Goal: Find contact information: Find contact information

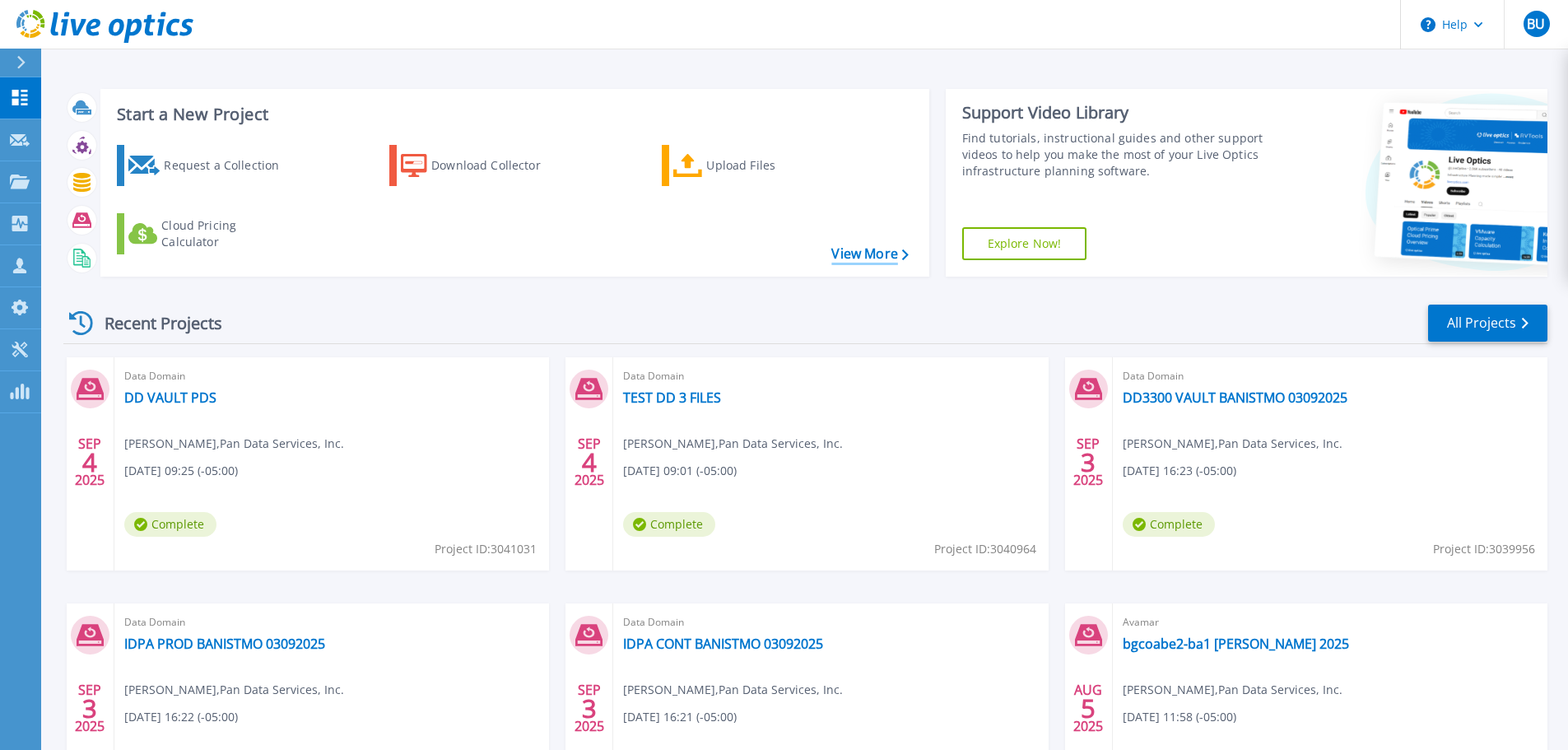
click at [874, 258] on link "View More" at bounding box center [870, 254] width 77 height 15
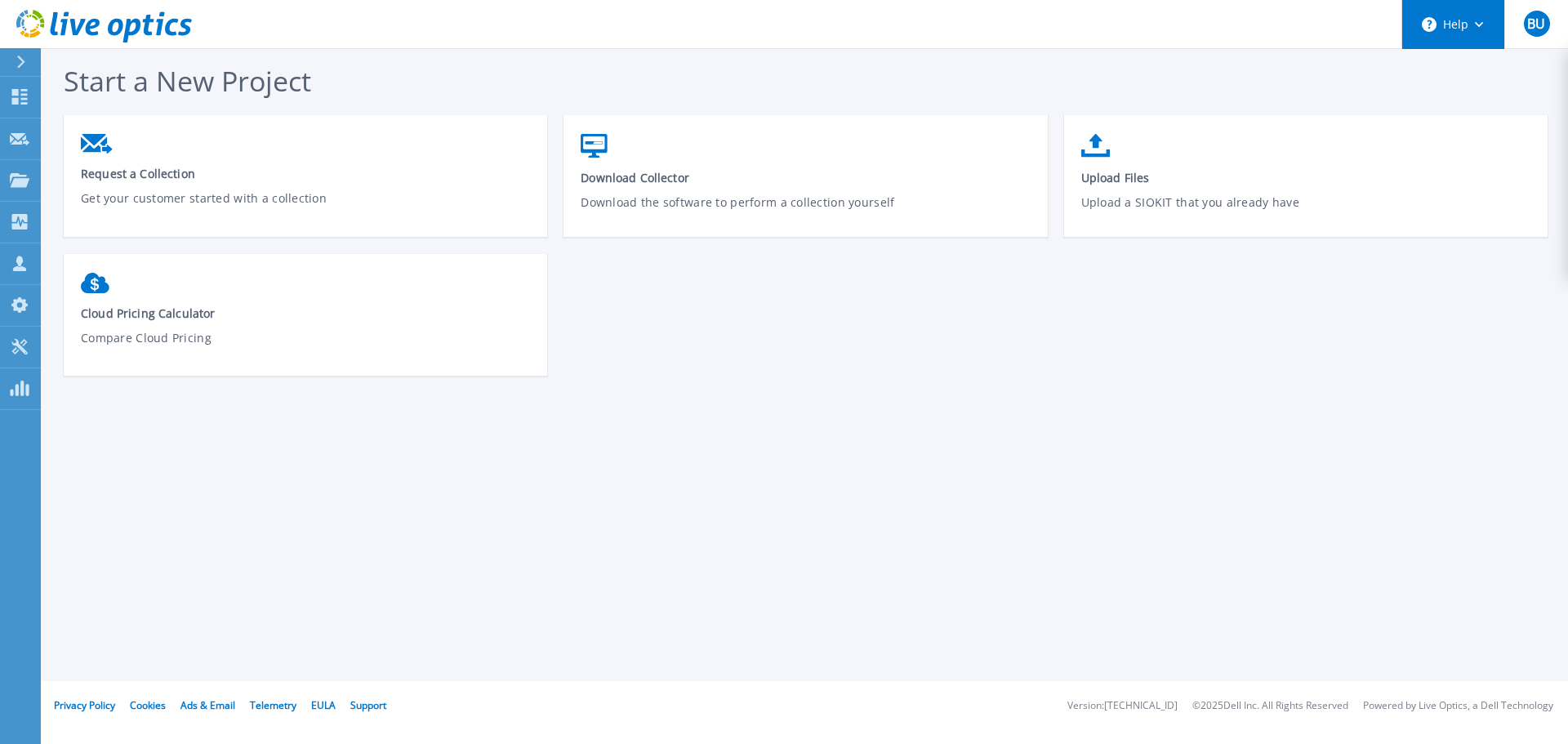
click at [1454, 14] on button "Help" at bounding box center [1453, 24] width 102 height 49
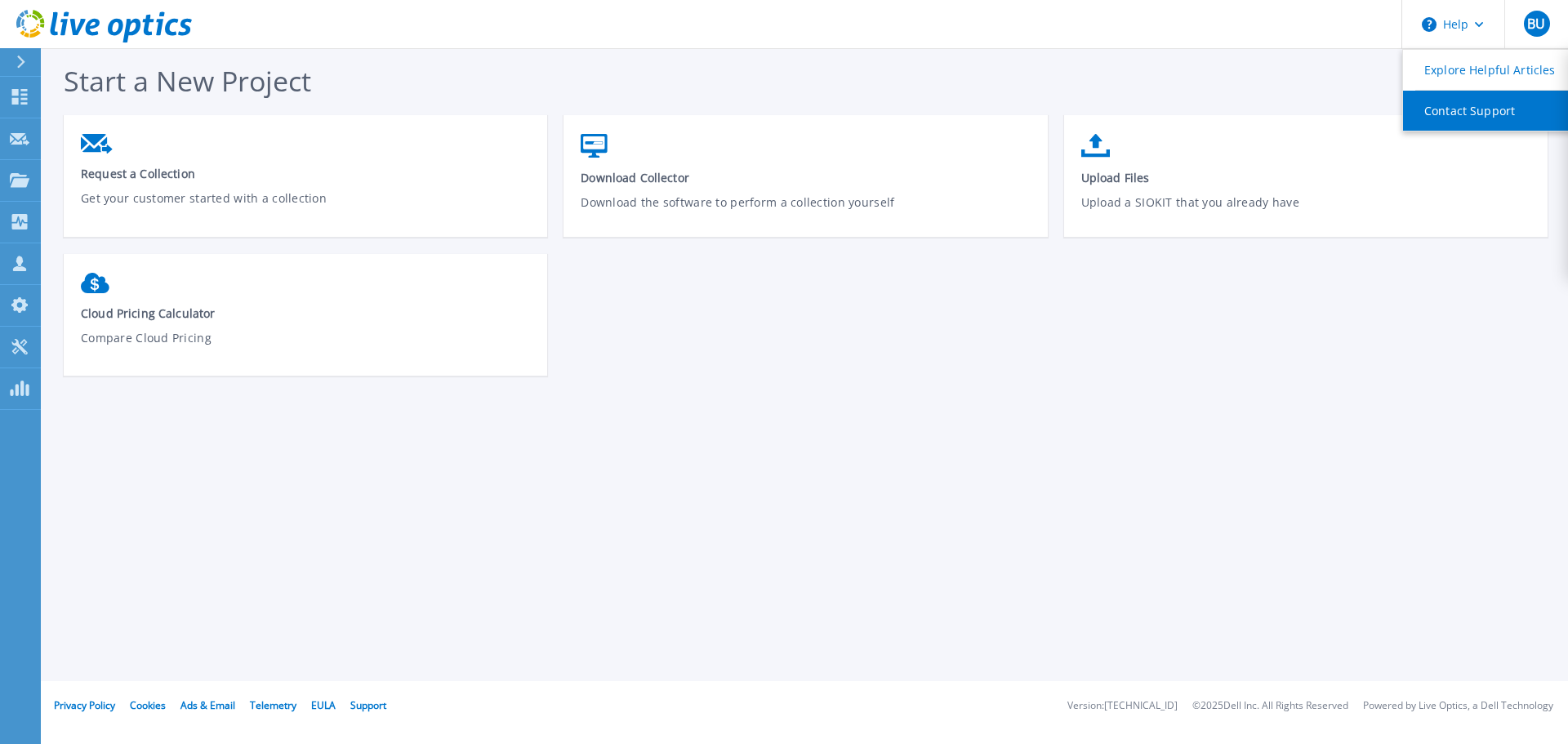
click at [1422, 114] on link "Contact Support" at bounding box center [1494, 110] width 182 height 40
click at [988, 318] on div "Request a Collection Get your customer started with a collection Download Colle…" at bounding box center [814, 255] width 1500 height 278
click at [668, 368] on div "Request a Collection Get your customer started with a collection Download Colle…" at bounding box center [814, 255] width 1500 height 278
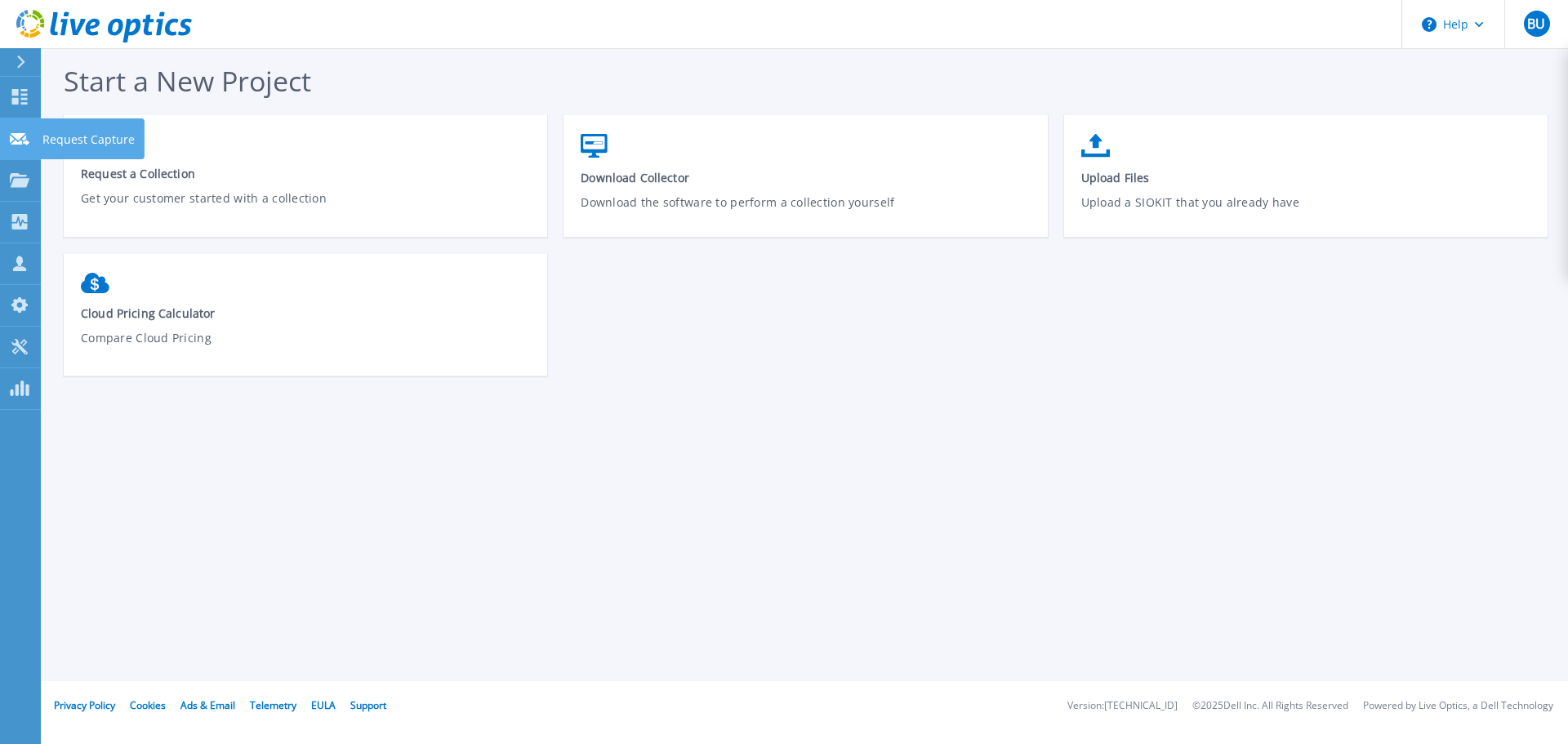
click at [25, 144] on icon at bounding box center [20, 140] width 20 height 13
click at [25, 100] on icon at bounding box center [20, 96] width 20 height 15
drag, startPoint x: 707, startPoint y: 300, endPoint x: 719, endPoint y: 300, distance: 12.0
click at [707, 300] on div "Request a Collection Get your customer started with a collection Download Colle…" at bounding box center [814, 255] width 1500 height 278
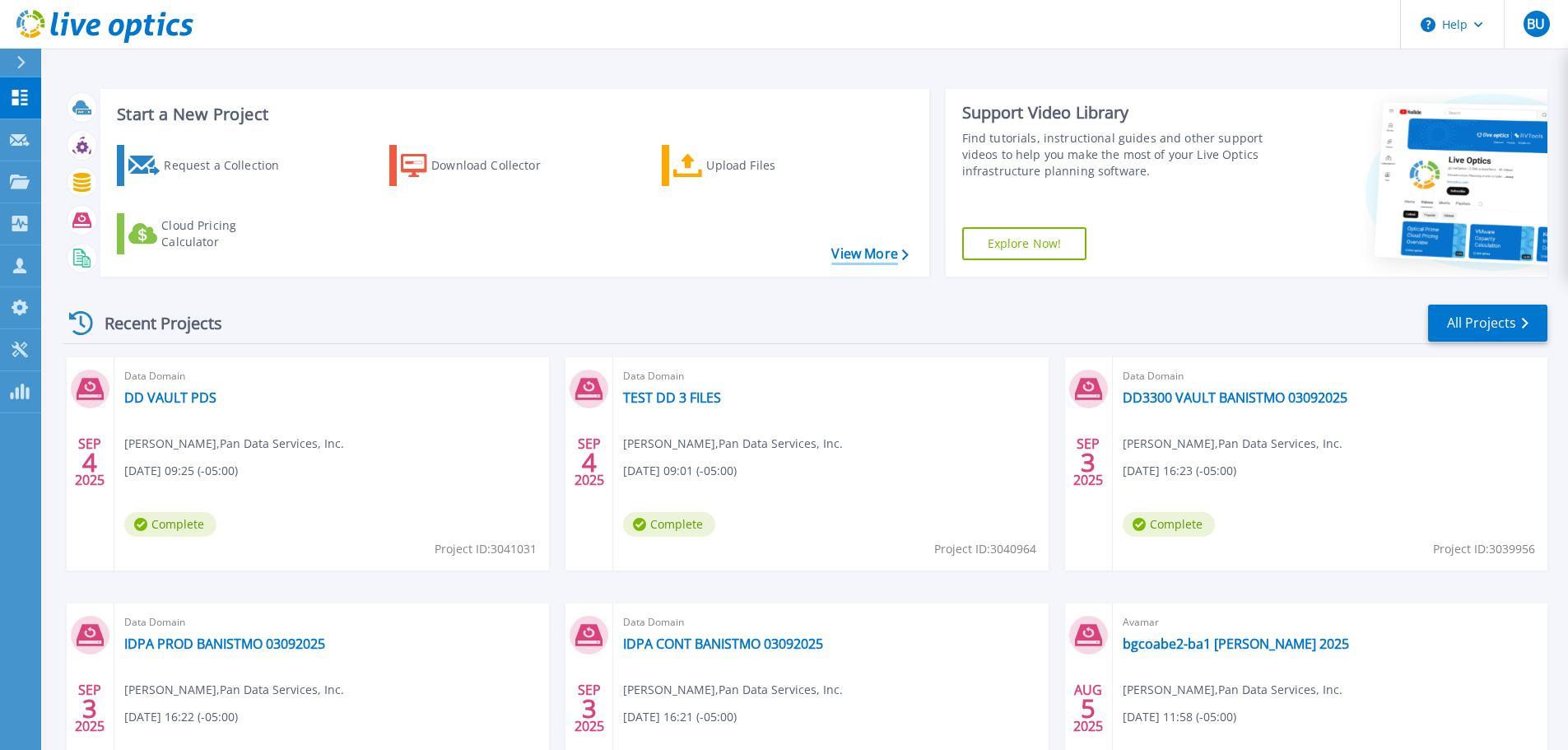
click at [894, 249] on link "View More" at bounding box center [870, 254] width 77 height 15
